Goal: Navigation & Orientation: Go to known website

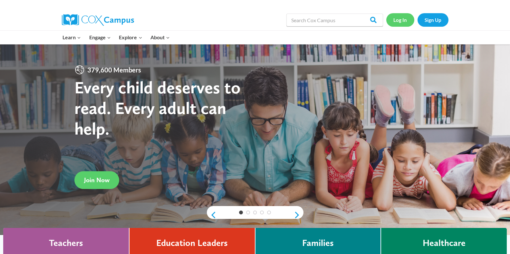
click at [398, 20] on link "Log In" at bounding box center [400, 19] width 28 height 13
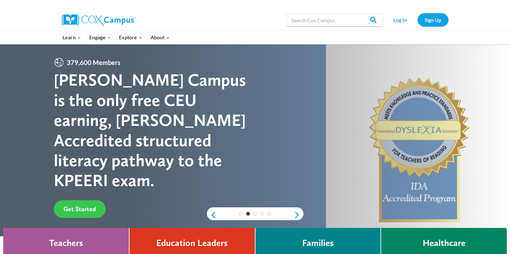
click at [74, 205] on span "Get Started" at bounding box center [79, 209] width 33 height 8
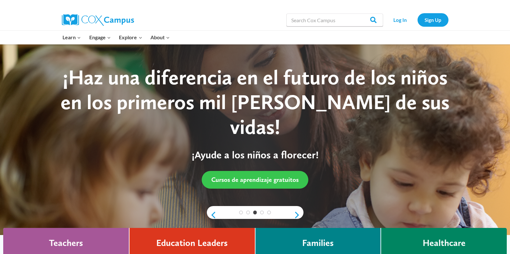
click at [247, 176] on span "Cursos de aprendizaje gratuitos" at bounding box center [254, 180] width 87 height 8
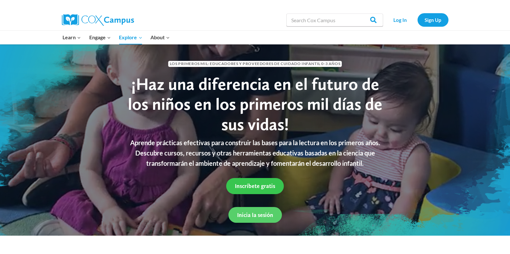
click at [257, 185] on span "Inscríbete gratis" at bounding box center [255, 186] width 40 height 7
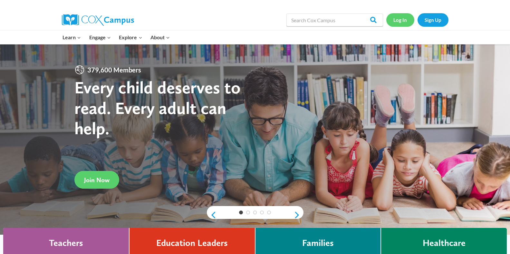
click at [399, 20] on link "Log In" at bounding box center [400, 19] width 28 height 13
